Goal: Task Accomplishment & Management: Use online tool/utility

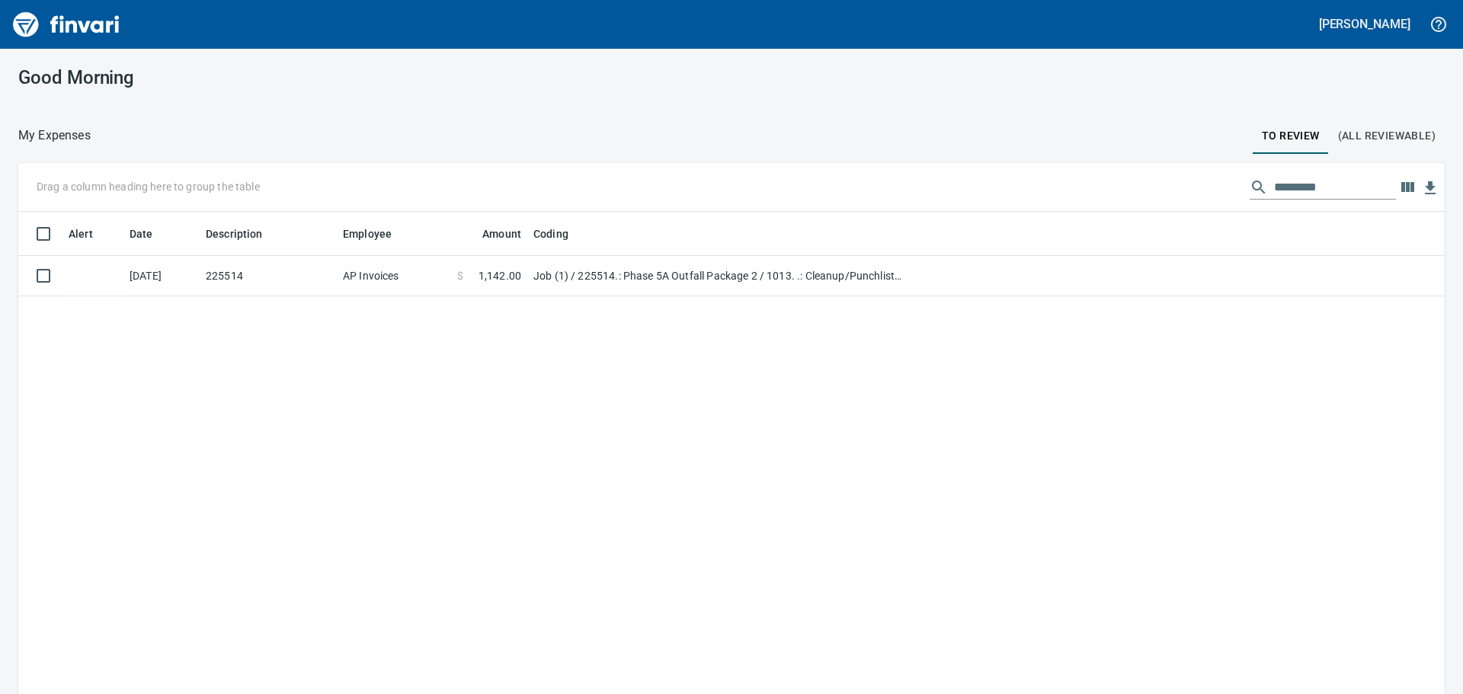
scroll to position [2, 2]
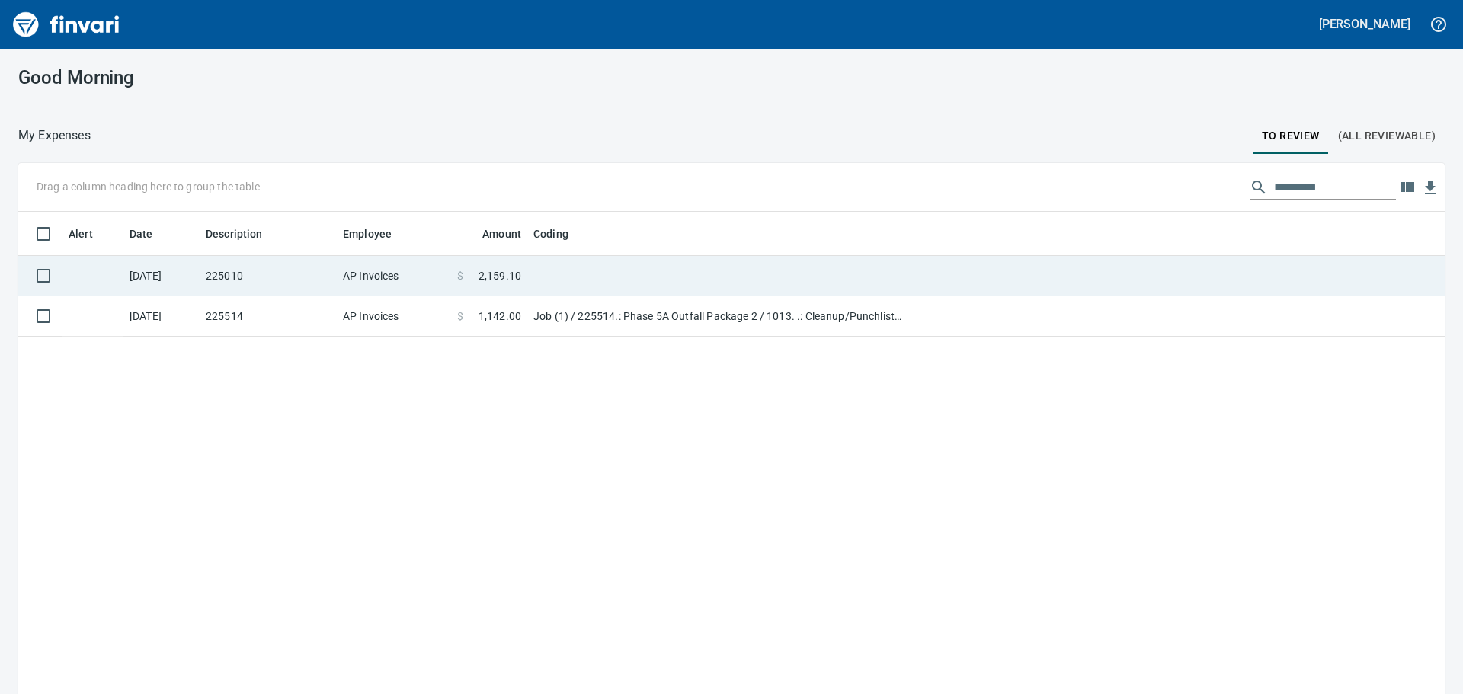
click at [332, 273] on td "225010" at bounding box center [268, 276] width 137 height 40
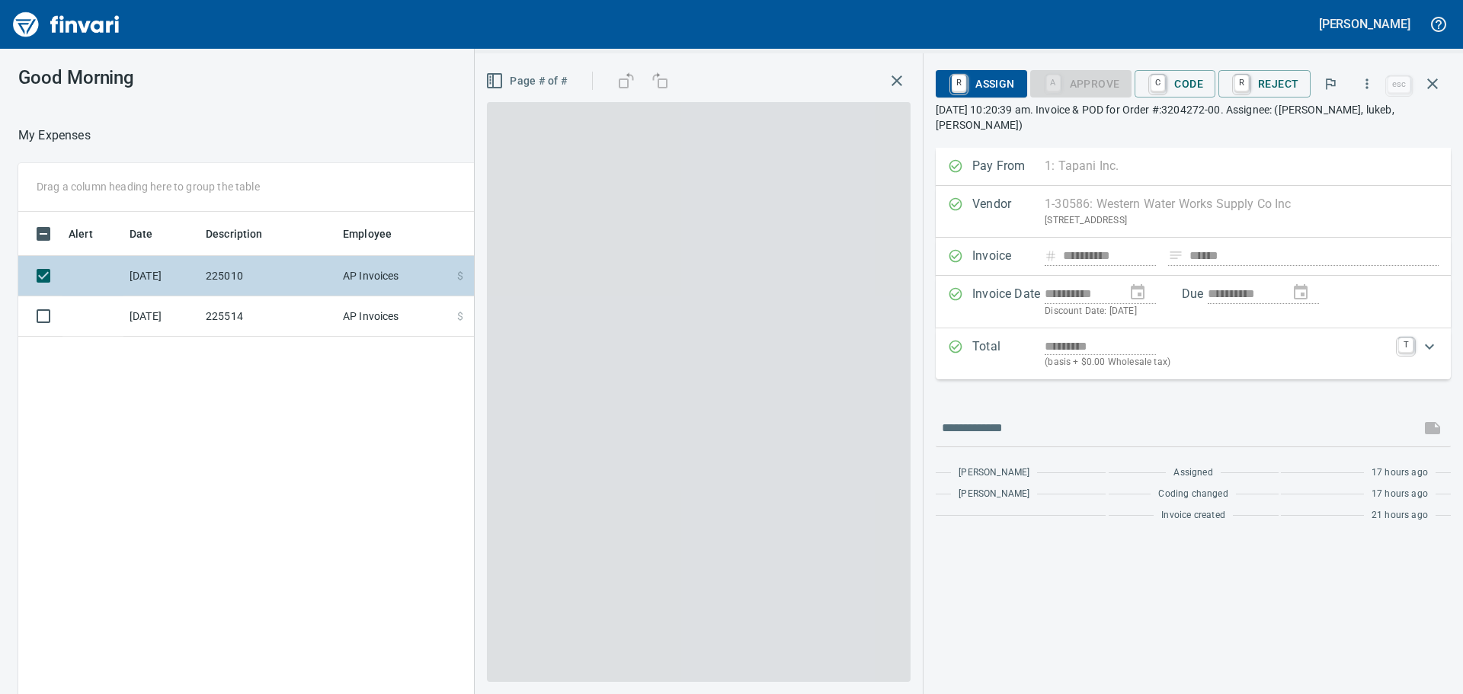
scroll to position [515, 1023]
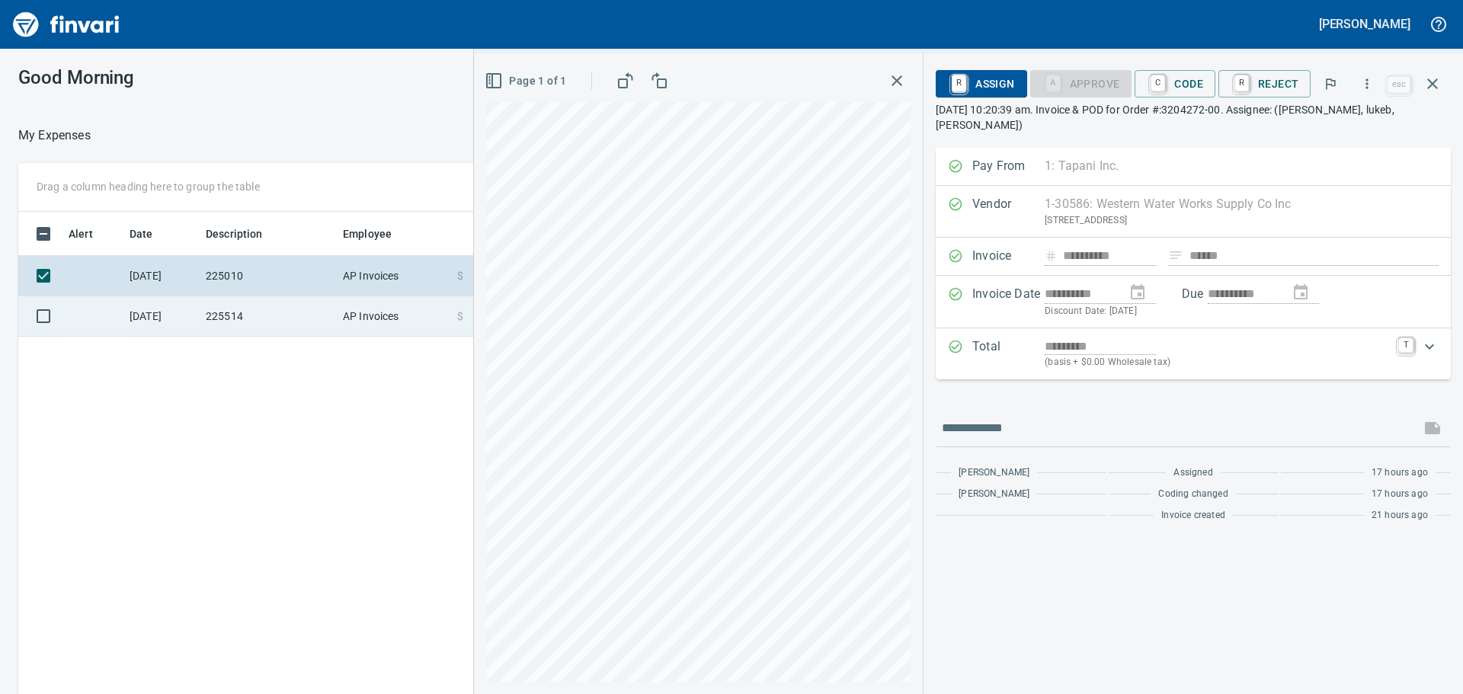
click at [229, 313] on td "225514" at bounding box center [268, 316] width 137 height 40
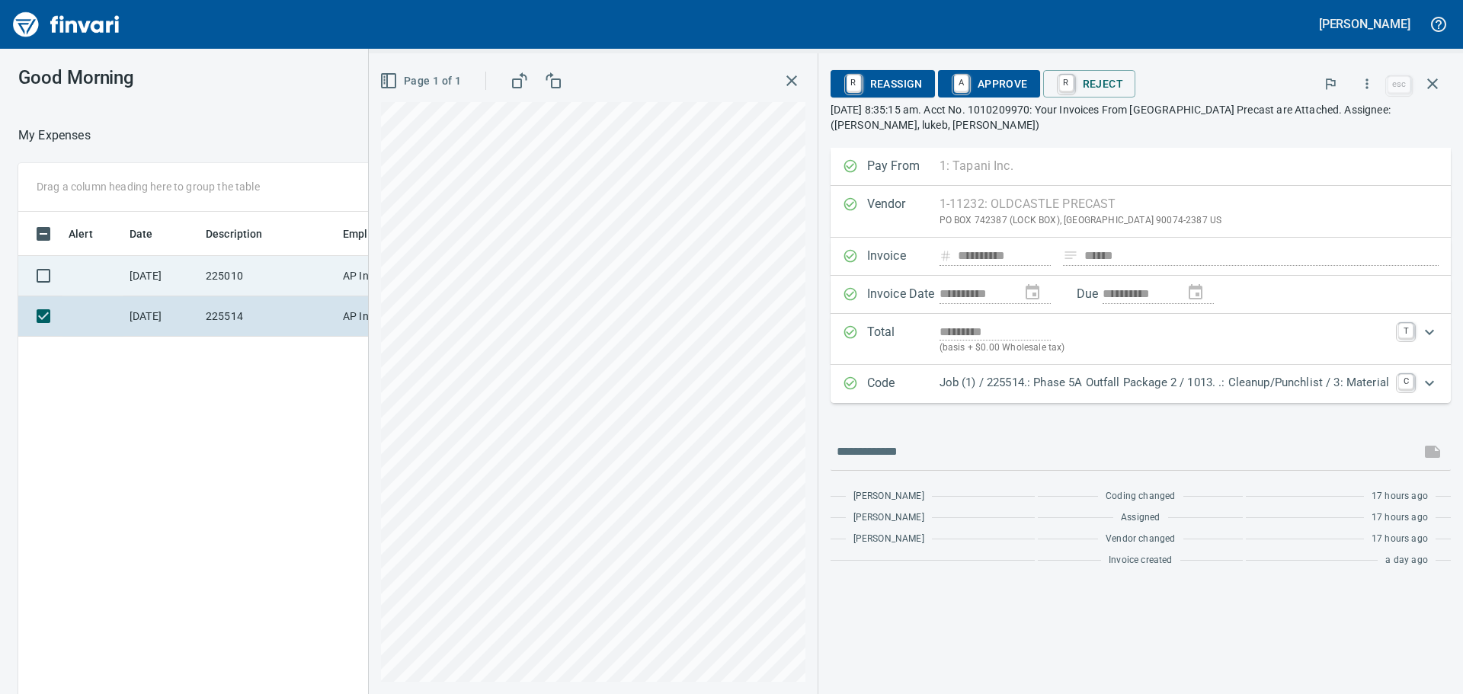
click at [212, 287] on td "225010" at bounding box center [268, 276] width 137 height 40
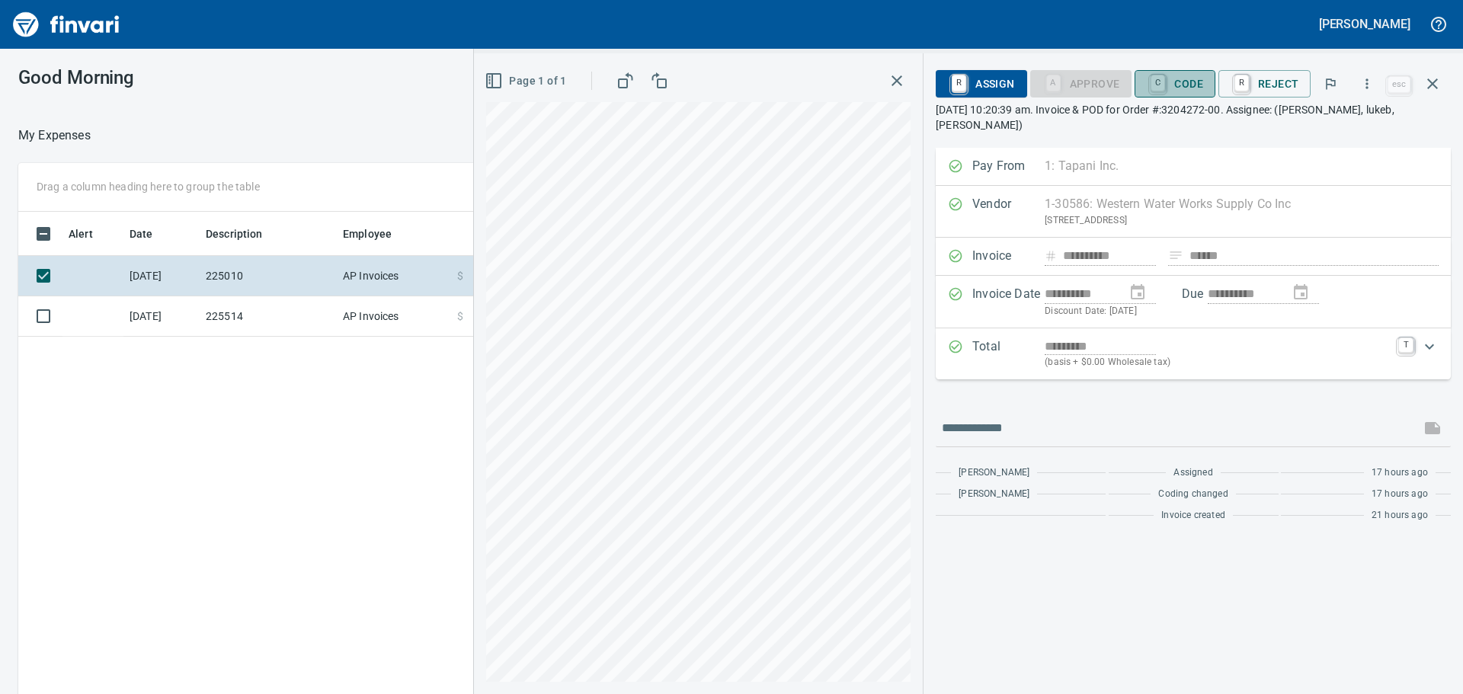
click at [1192, 91] on span "C Code" at bounding box center [1175, 84] width 56 height 26
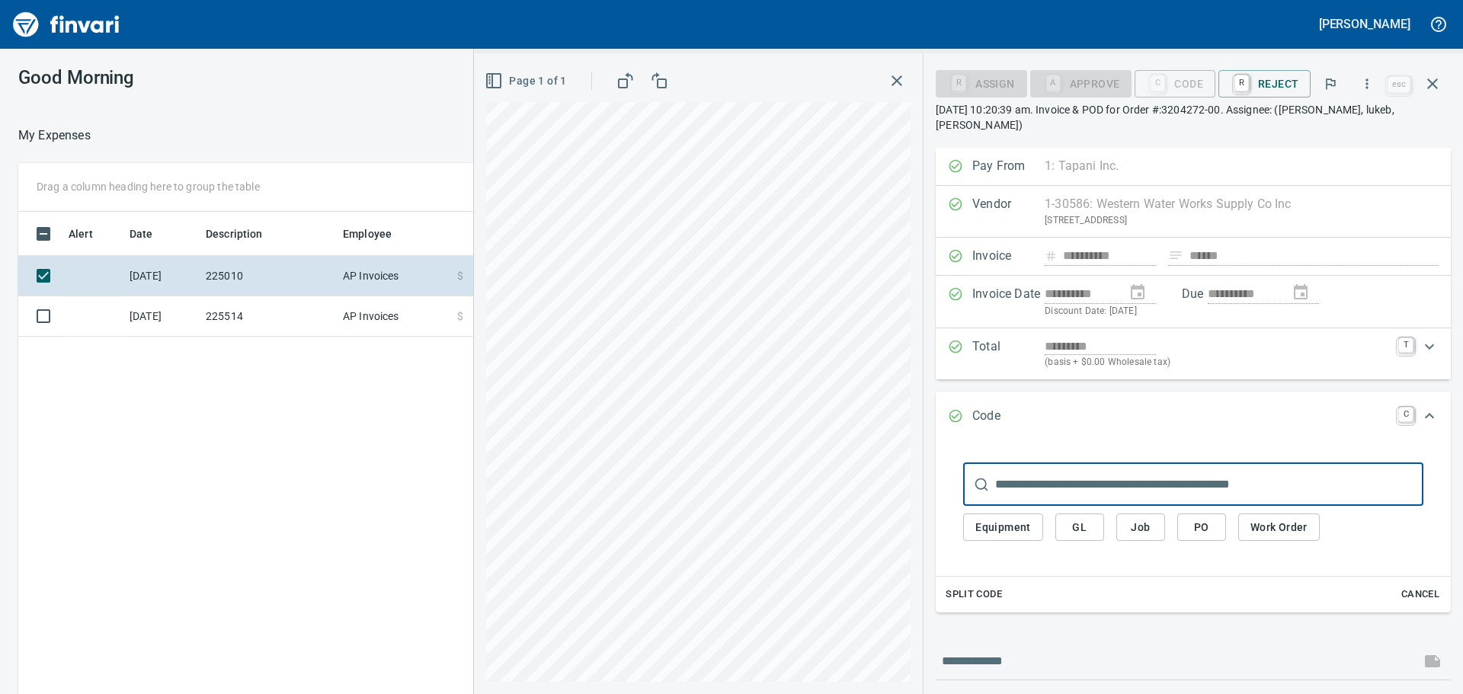
click at [1180, 514] on button "PO" at bounding box center [1201, 528] width 49 height 28
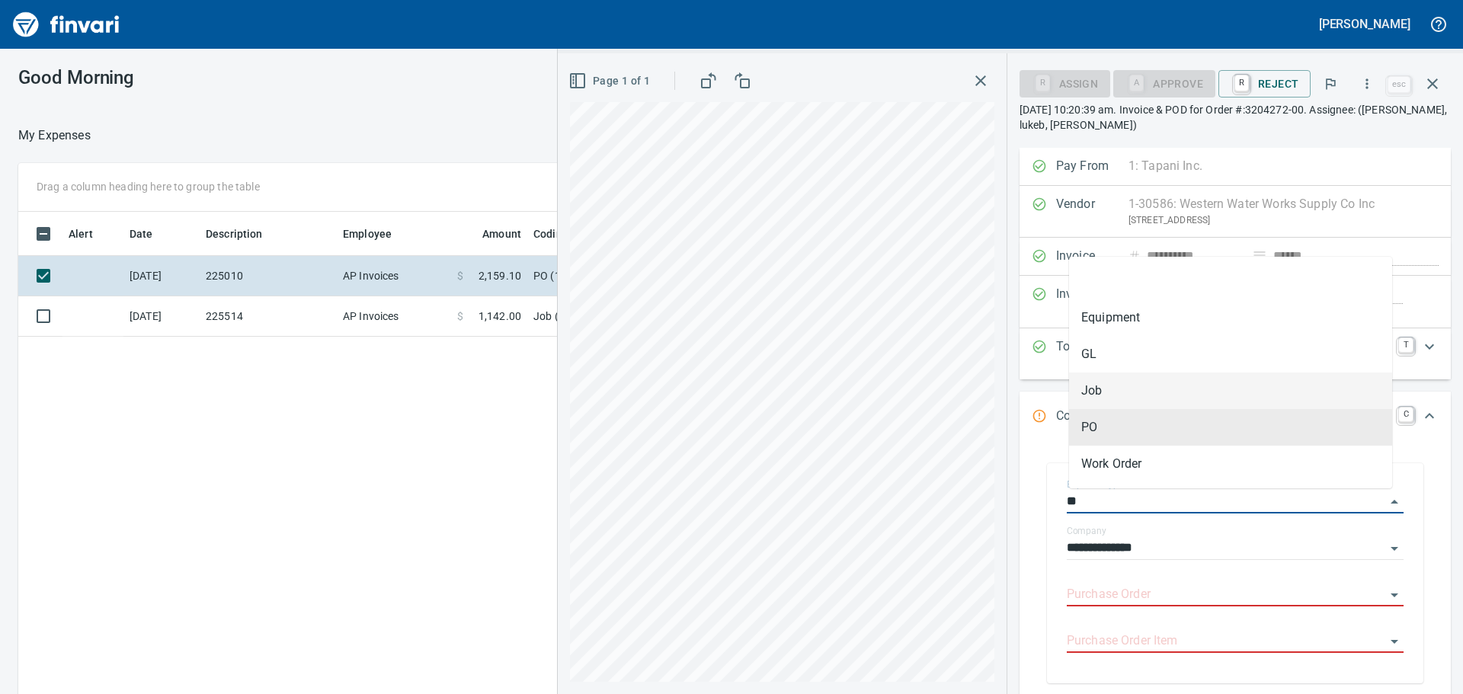
click at [1164, 386] on li "Job" at bounding box center [1230, 391] width 323 height 37
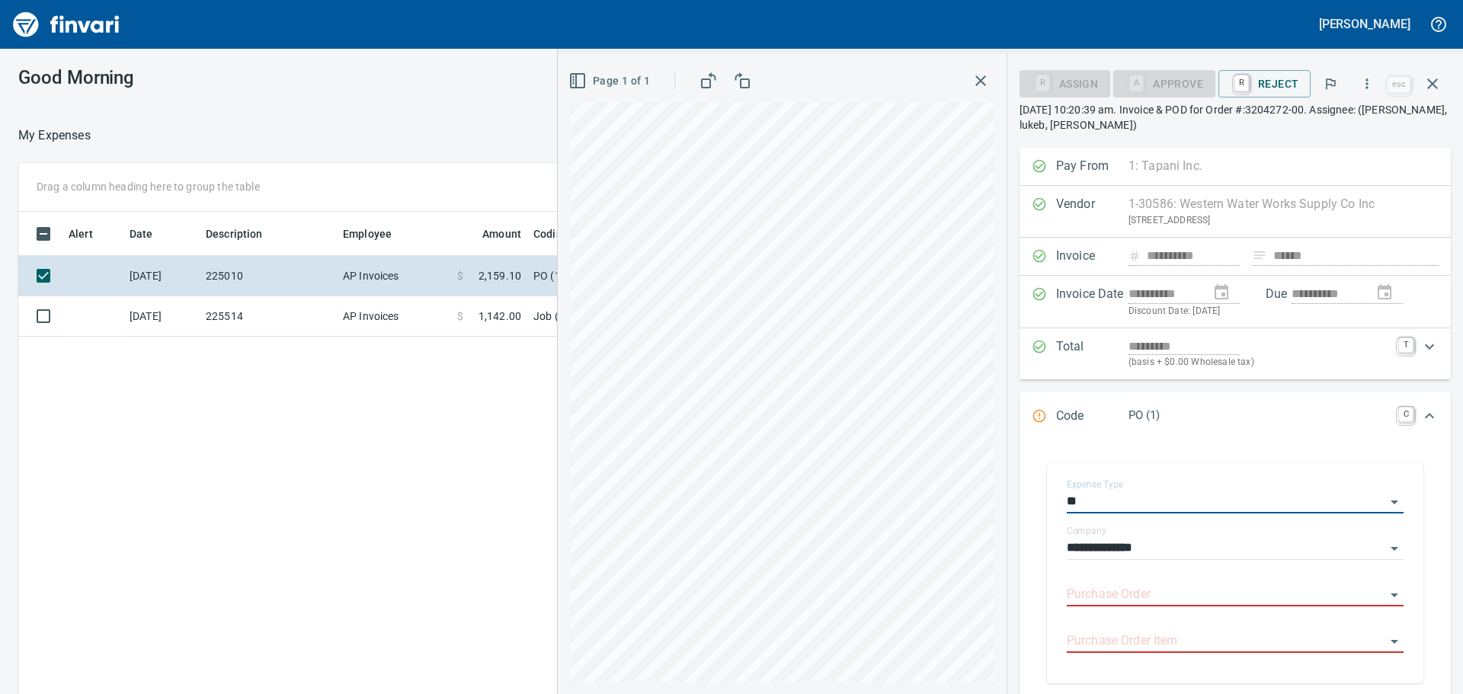
type input "***"
click at [1141, 588] on input "Job" at bounding box center [1226, 594] width 319 height 21
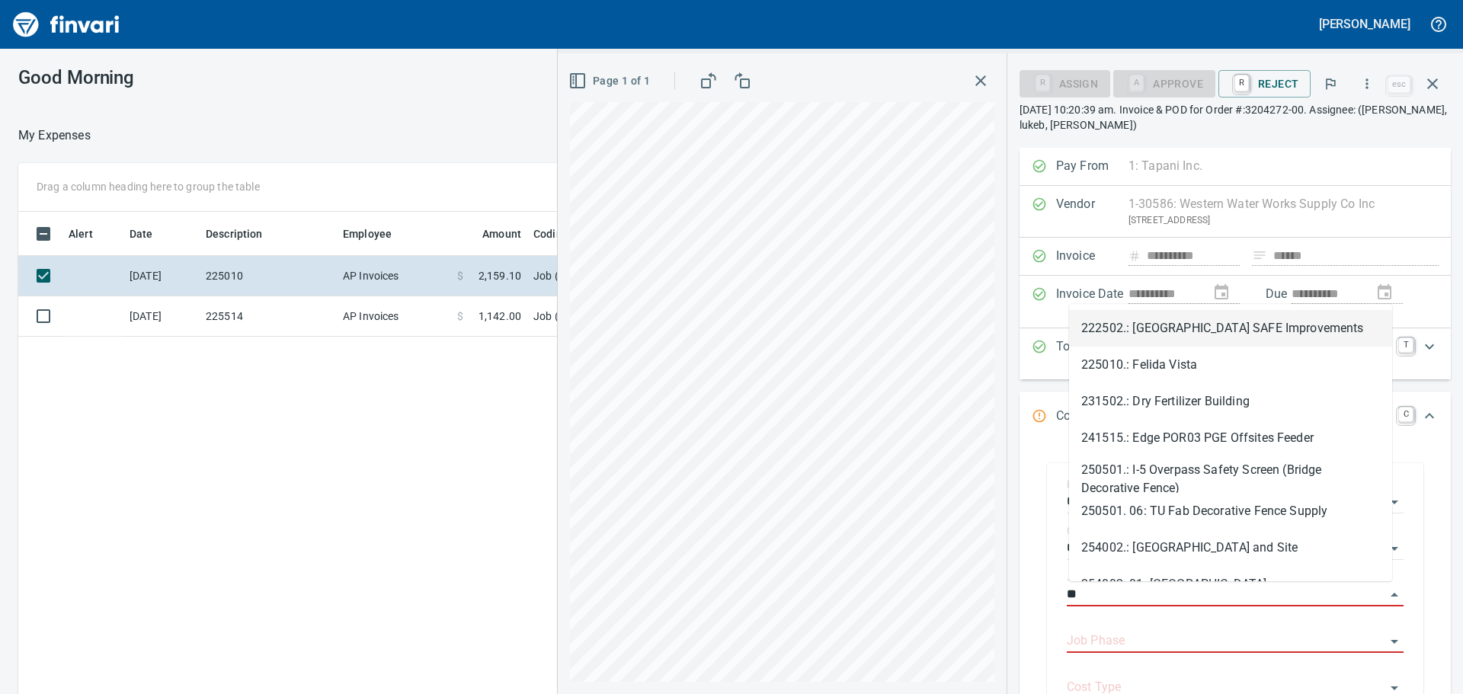
scroll to position [515, 1023]
click at [1182, 367] on li "225010.: Felida Vista" at bounding box center [1230, 365] width 323 height 37
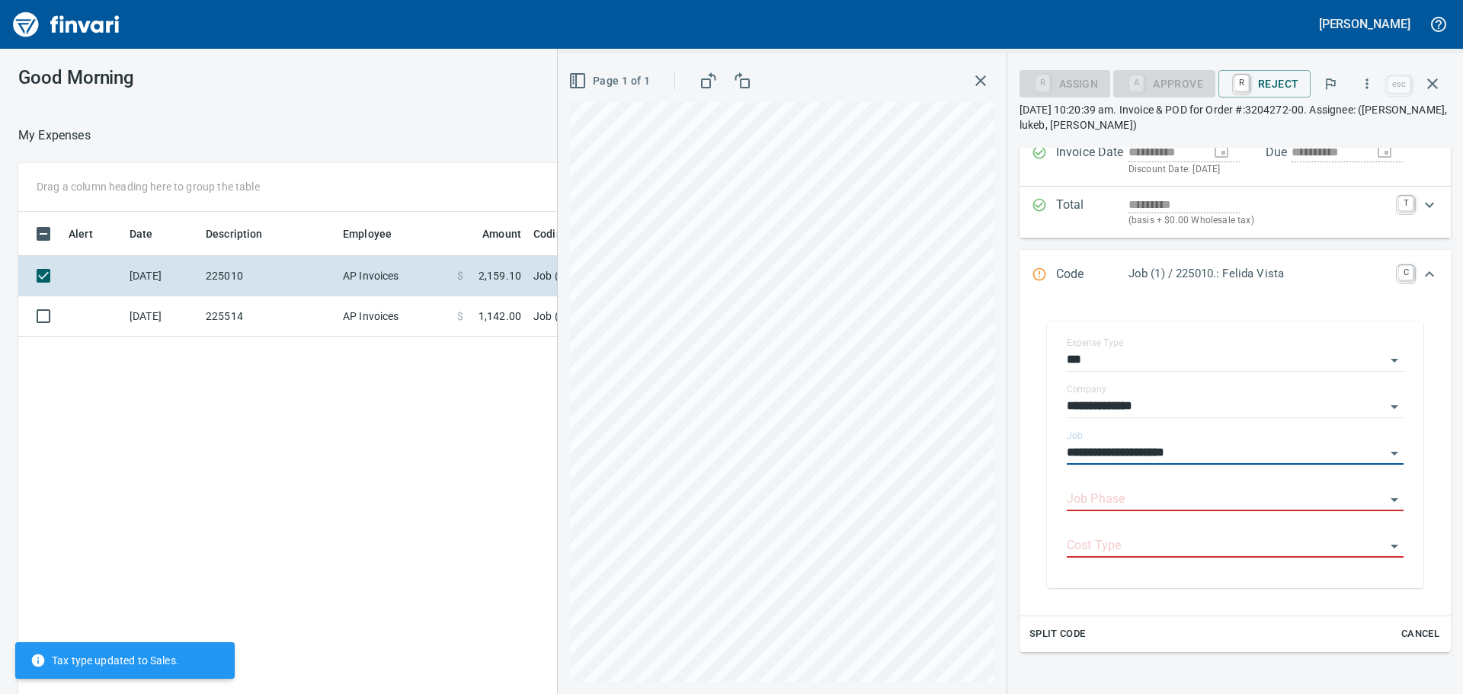
scroll to position [152, 0]
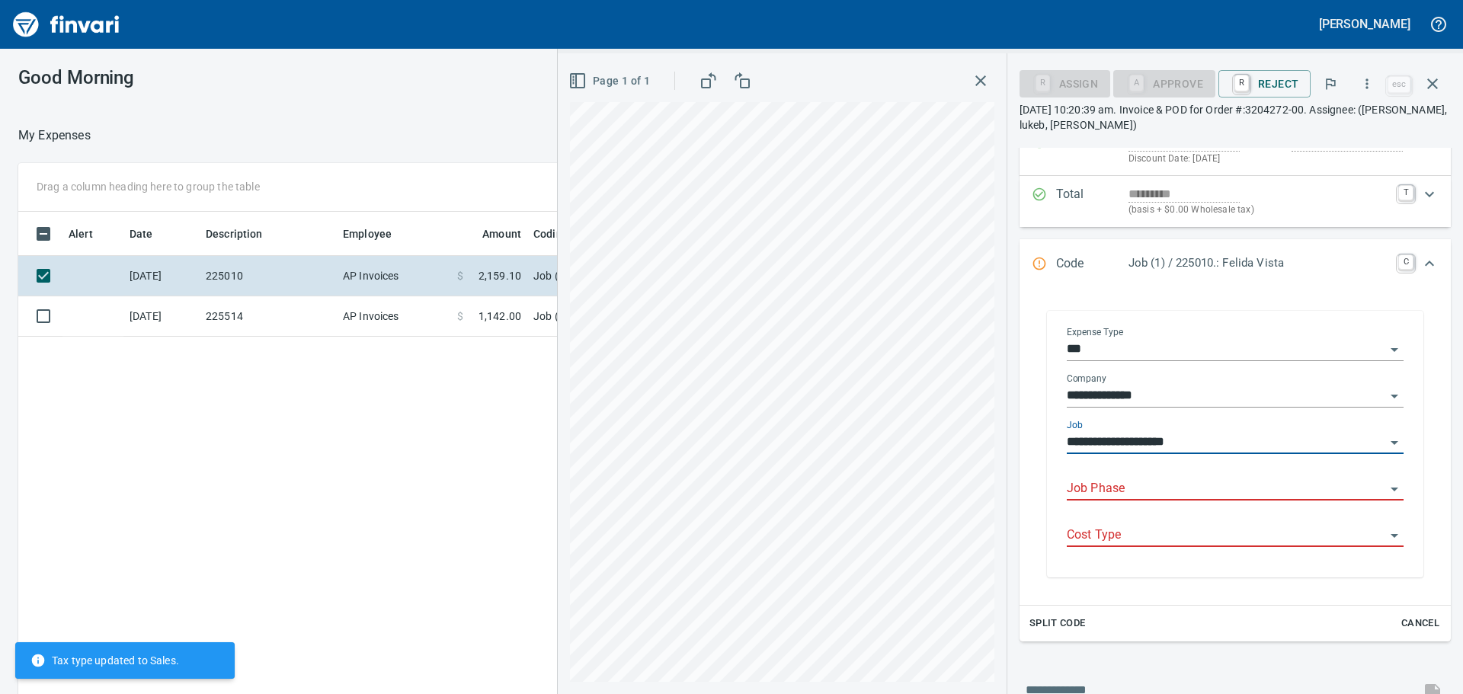
type input "**********"
click at [1159, 498] on input "Job Phase" at bounding box center [1226, 489] width 319 height 21
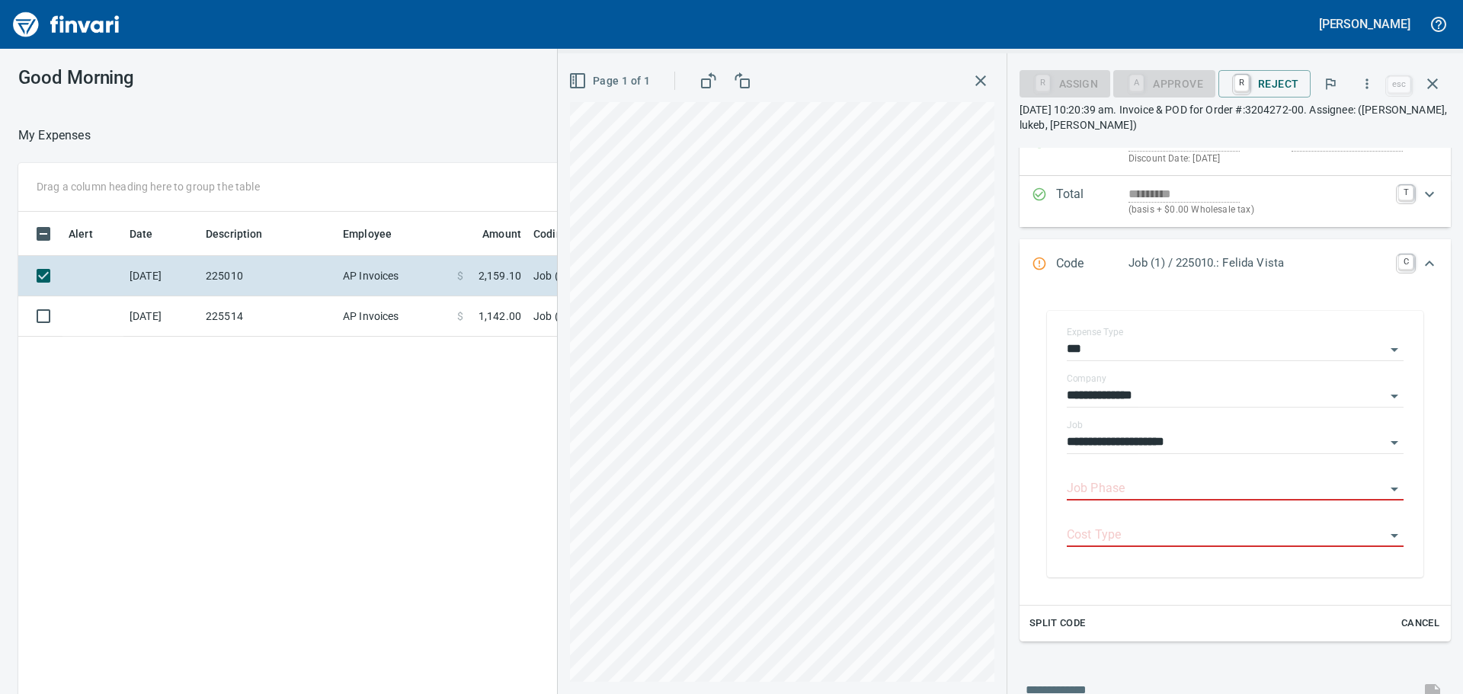
click at [1007, 437] on div "Page 1 of 1" at bounding box center [782, 373] width 449 height 641
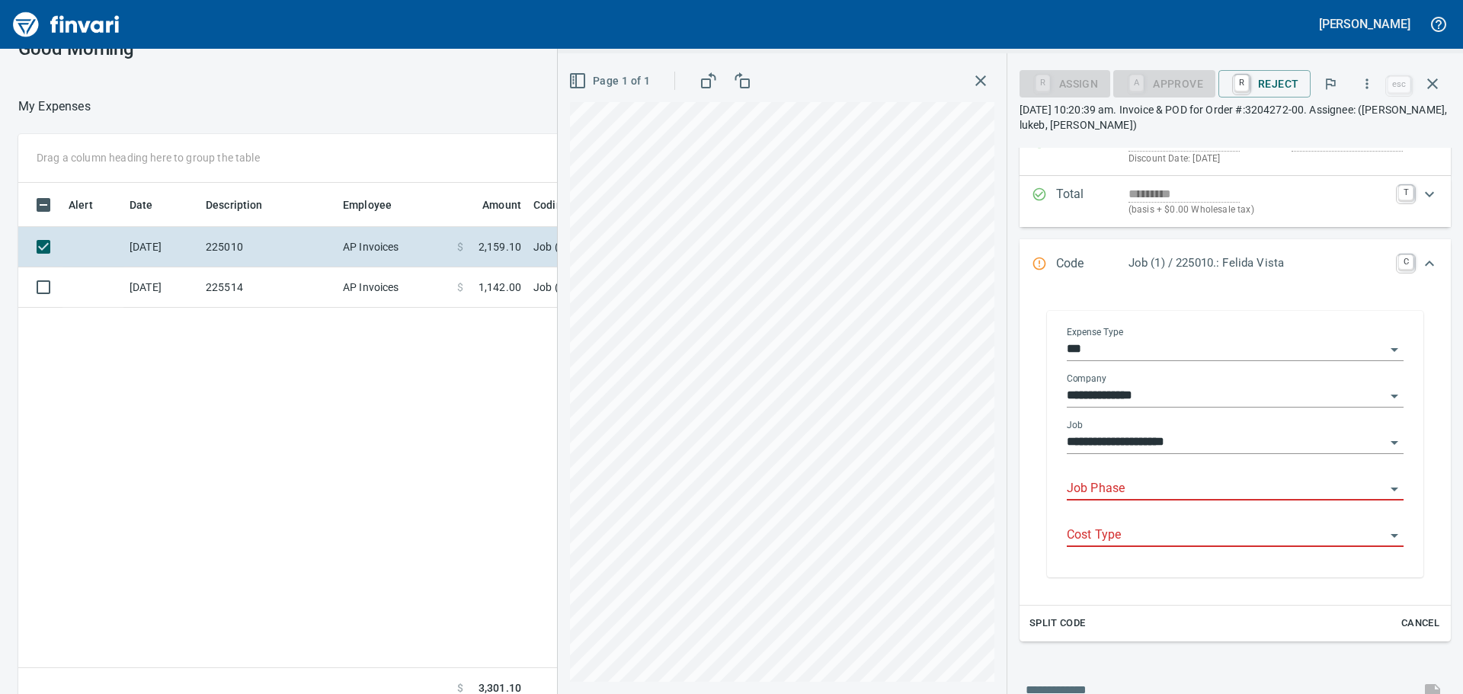
scroll to position [44, 0]
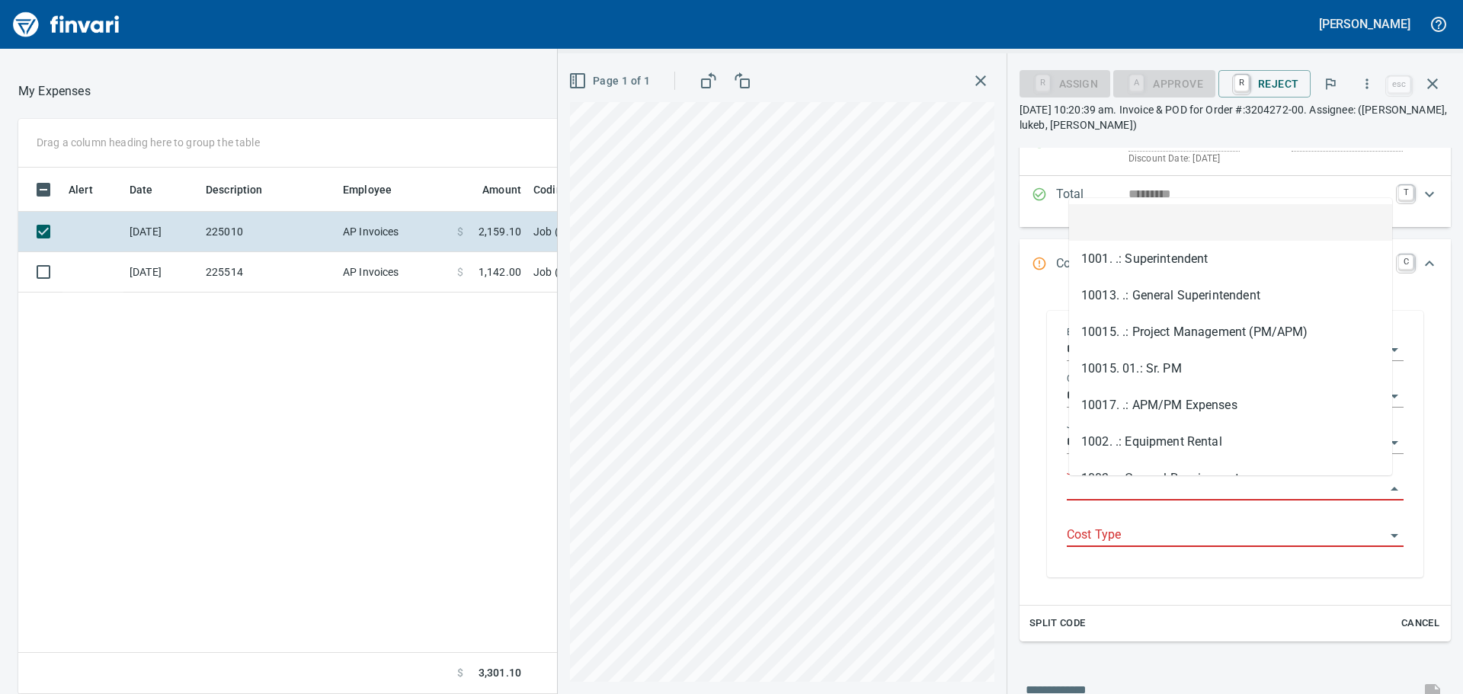
click at [1167, 487] on input "Job Phase" at bounding box center [1226, 489] width 319 height 21
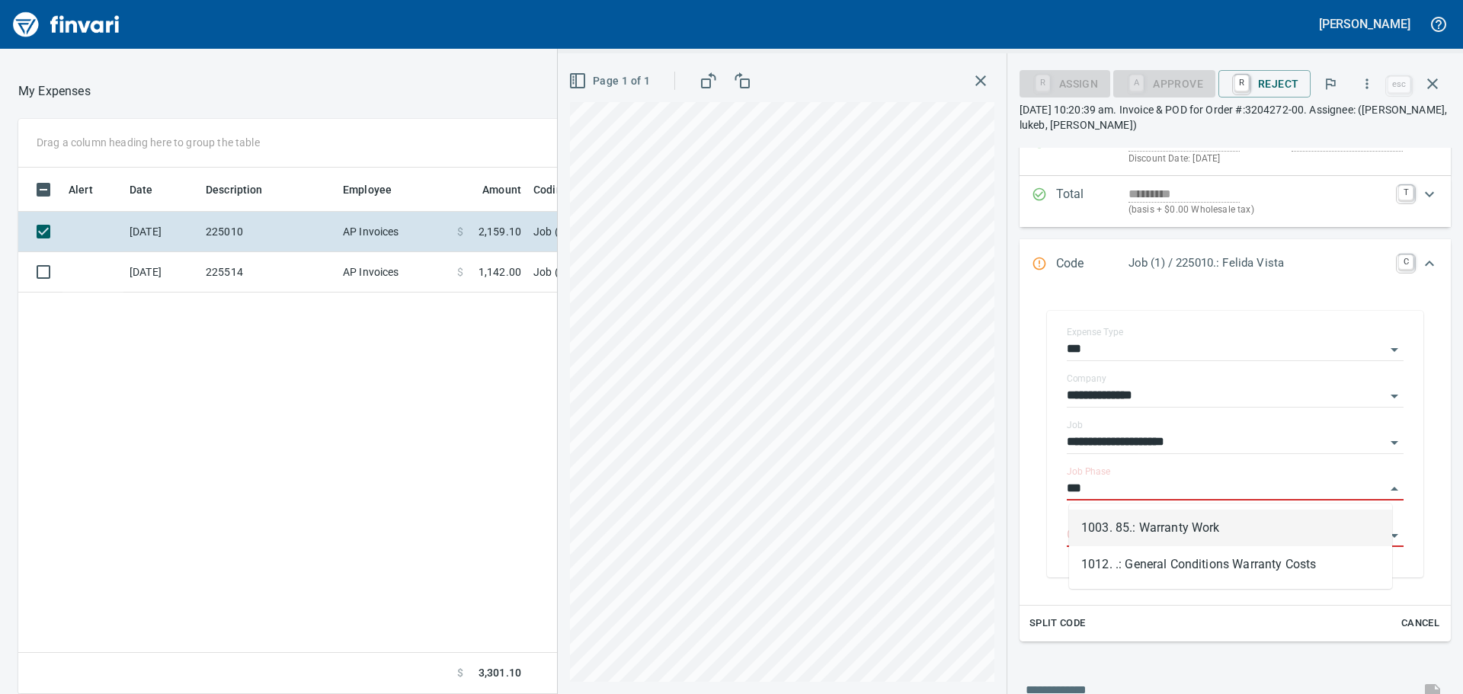
scroll to position [515, 1023]
click at [1177, 534] on li "1003. 85.: Warranty Work" at bounding box center [1230, 528] width 323 height 37
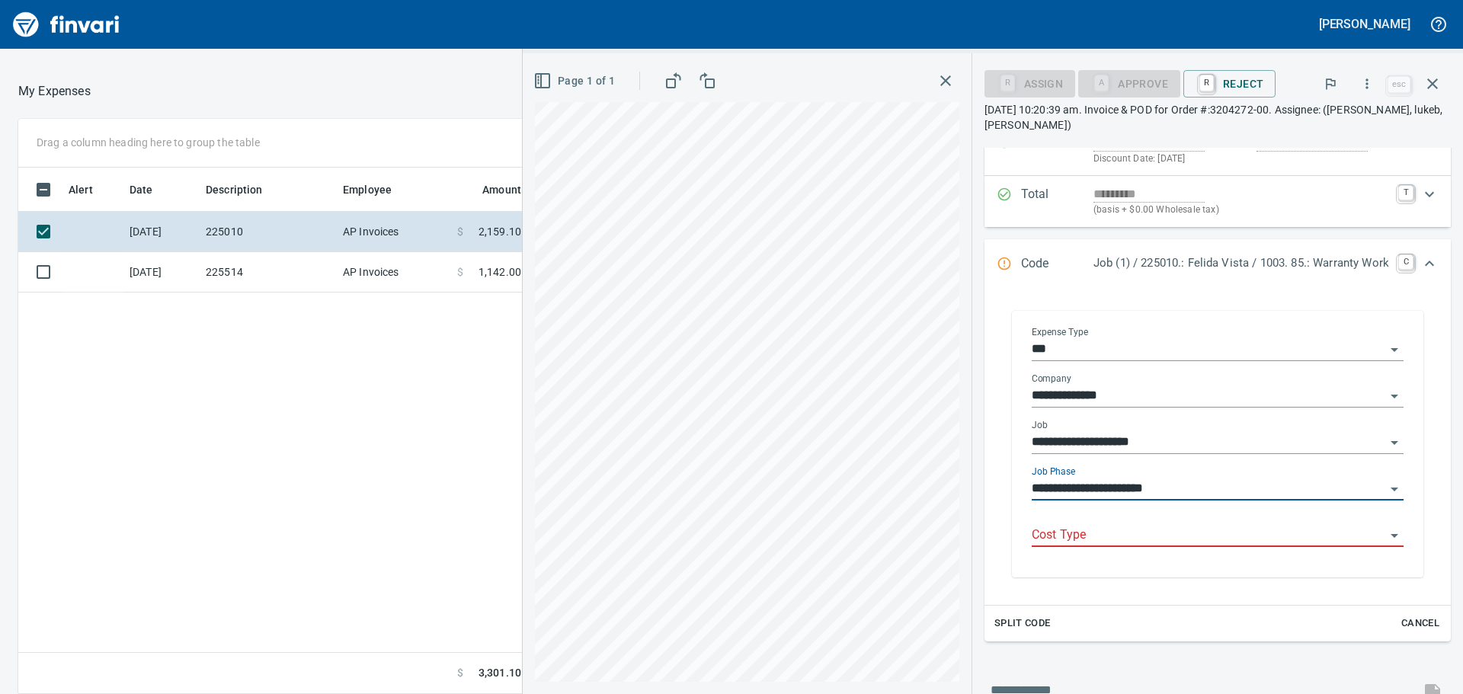
type input "**********"
click at [1148, 541] on input "Cost Type" at bounding box center [1209, 535] width 354 height 21
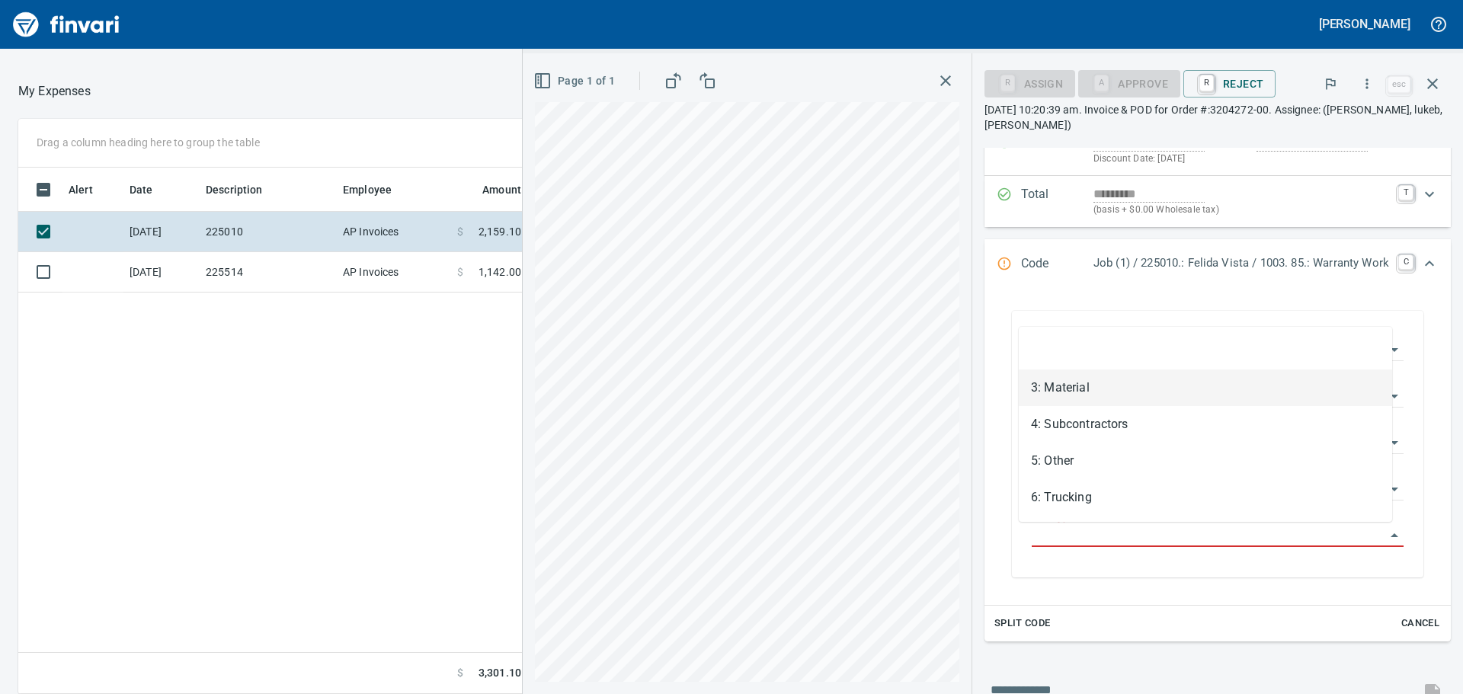
click at [1101, 396] on li "3: Material" at bounding box center [1205, 388] width 373 height 37
type input "**********"
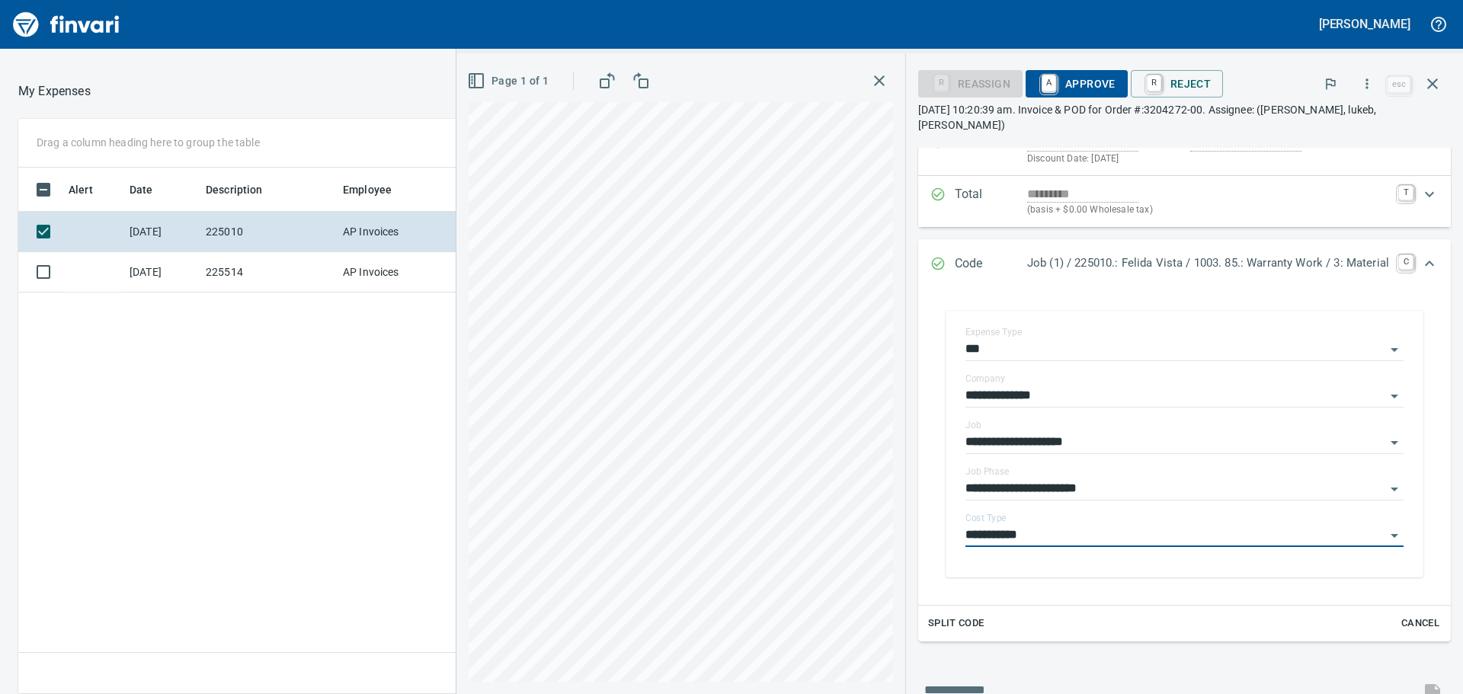
click at [1016, 607] on div "Split Code Cancel" at bounding box center [1184, 624] width 533 height 36
